Goal: Information Seeking & Learning: Learn about a topic

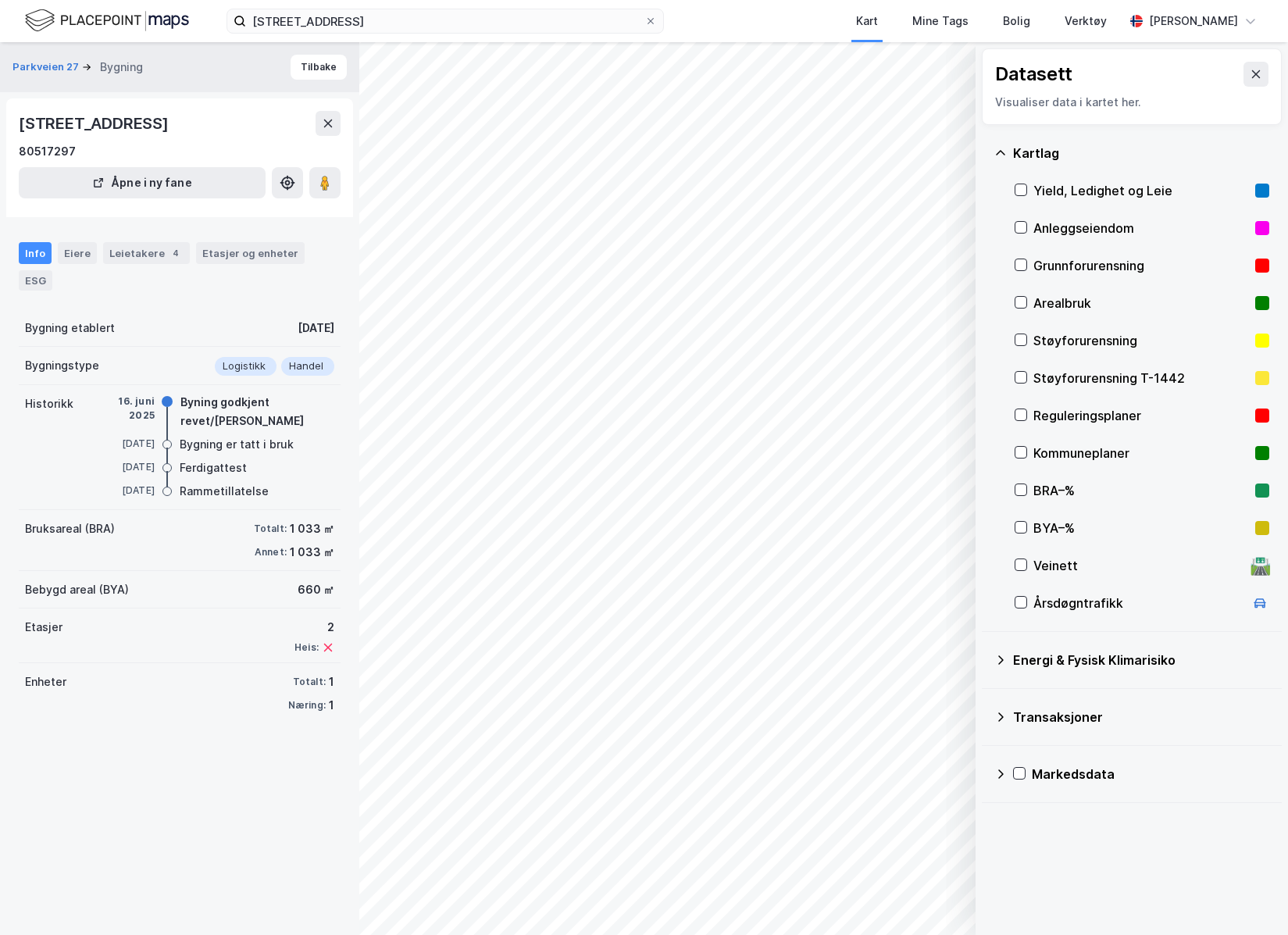
click at [611, 608] on div "© Mapbox © OpenStreetMap Improve this map © Maxar Datasett Visualiser data i ka…" at bounding box center [644, 488] width 1288 height 893
click at [330, 186] on icon at bounding box center [325, 183] width 15 height 15
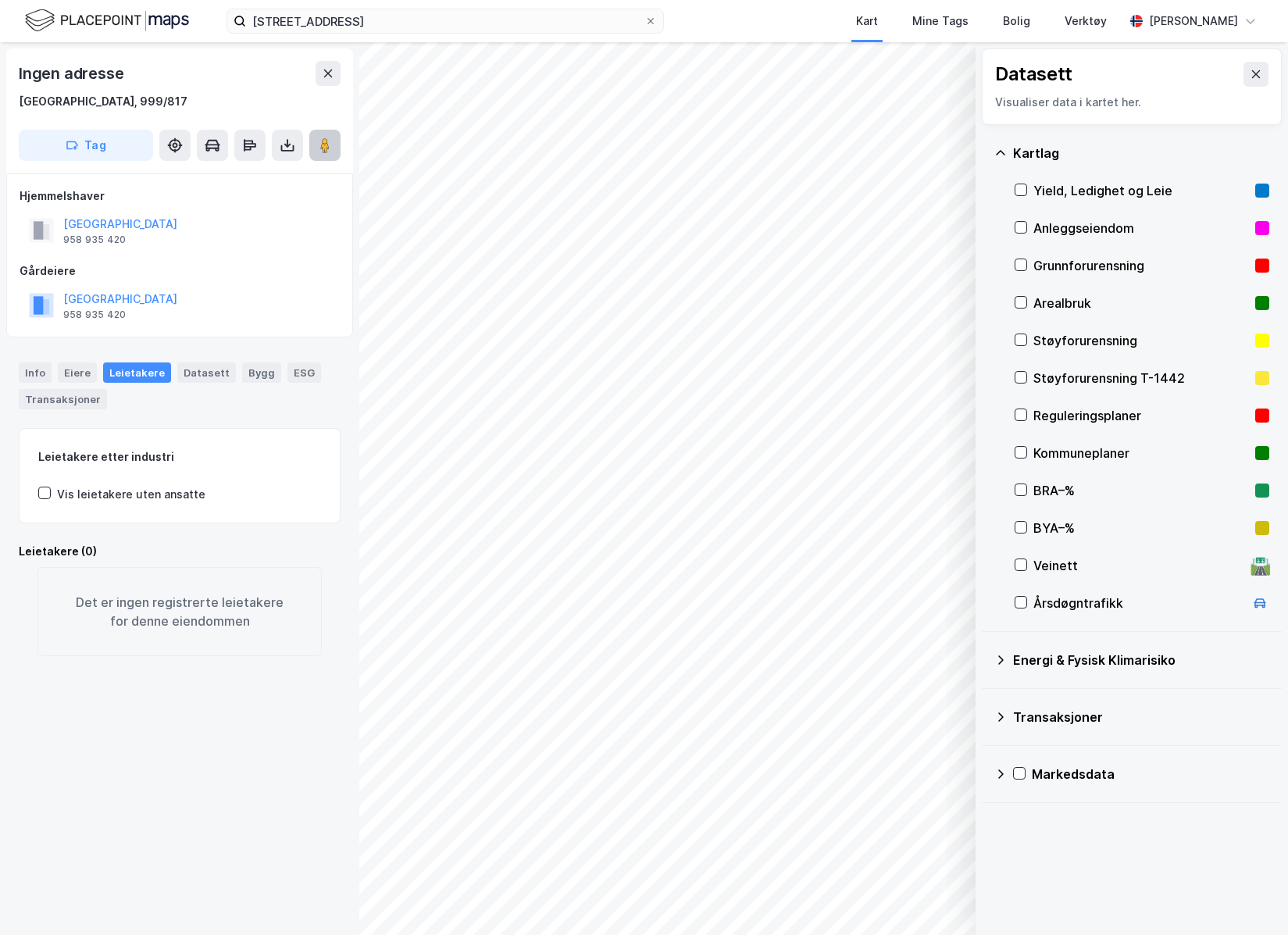
click at [315, 150] on button at bounding box center [325, 145] width 32 height 32
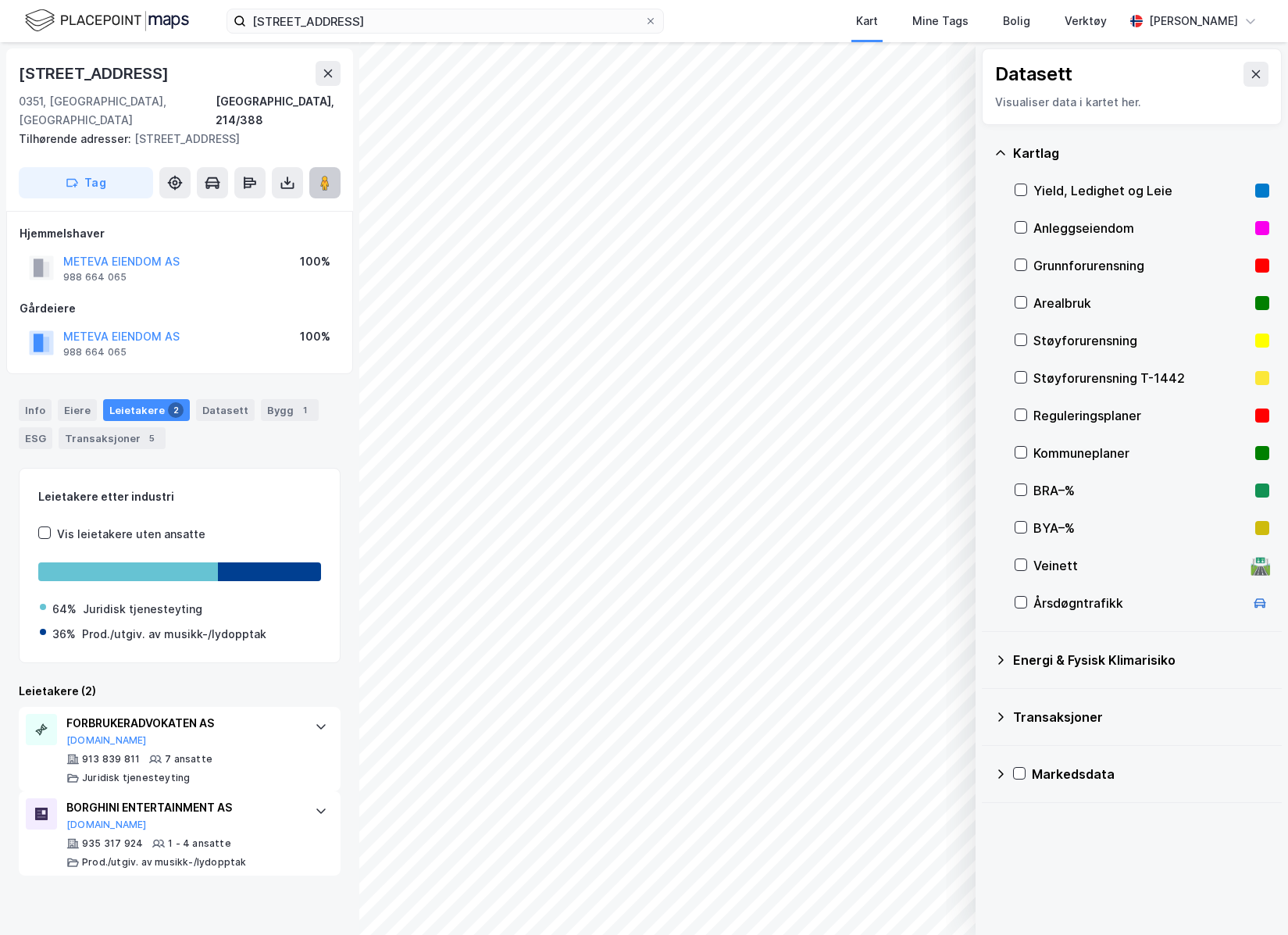
click at [327, 175] on image at bounding box center [325, 183] width 9 height 15
